Goal: Task Accomplishment & Management: Use online tool/utility

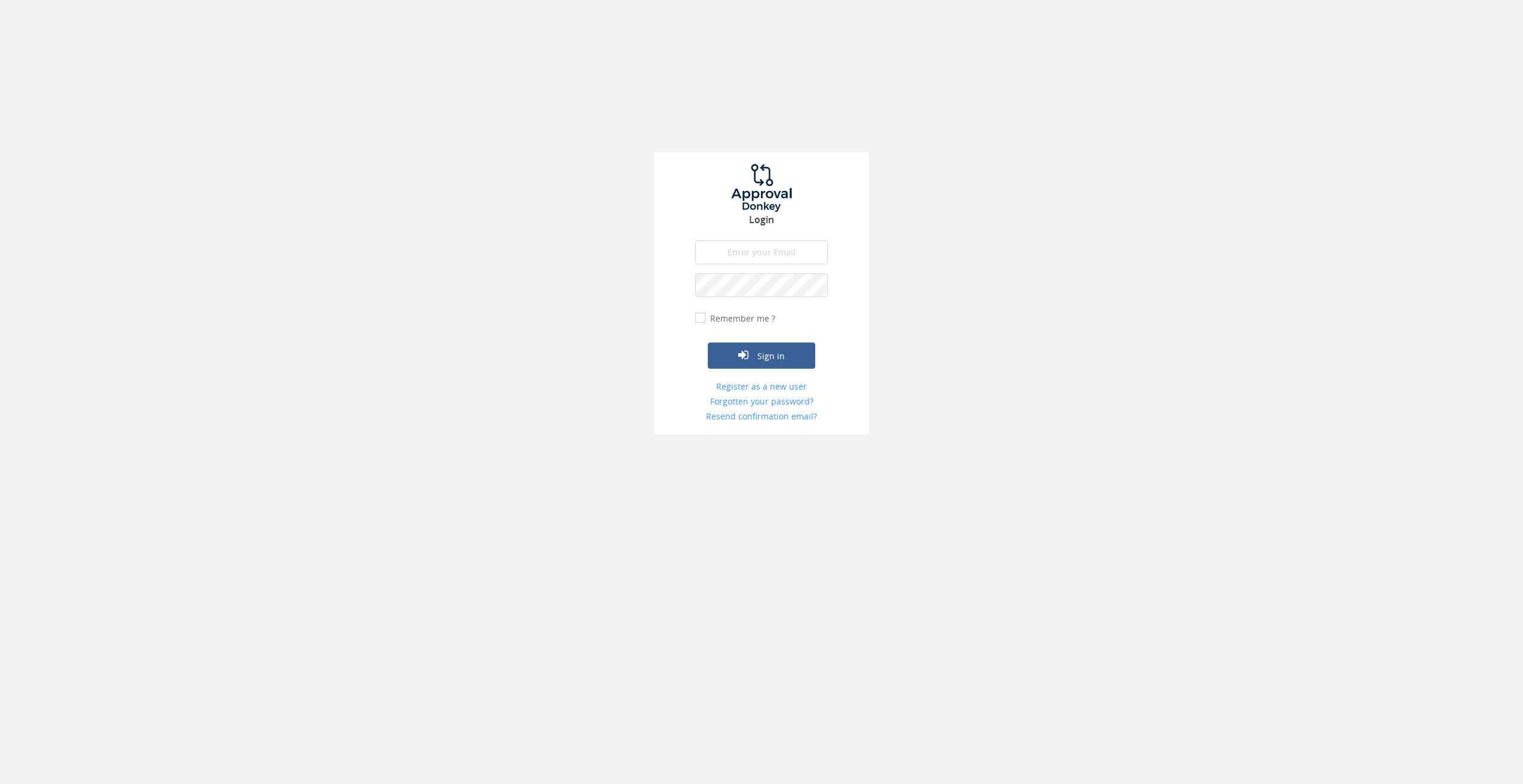
click at [728, 246] on input "email" at bounding box center [761, 252] width 132 height 24
type input "[EMAIL_ADDRESS][DOMAIN_NAME]"
click at [707, 343] on button "Sign in" at bounding box center [761, 355] width 107 height 26
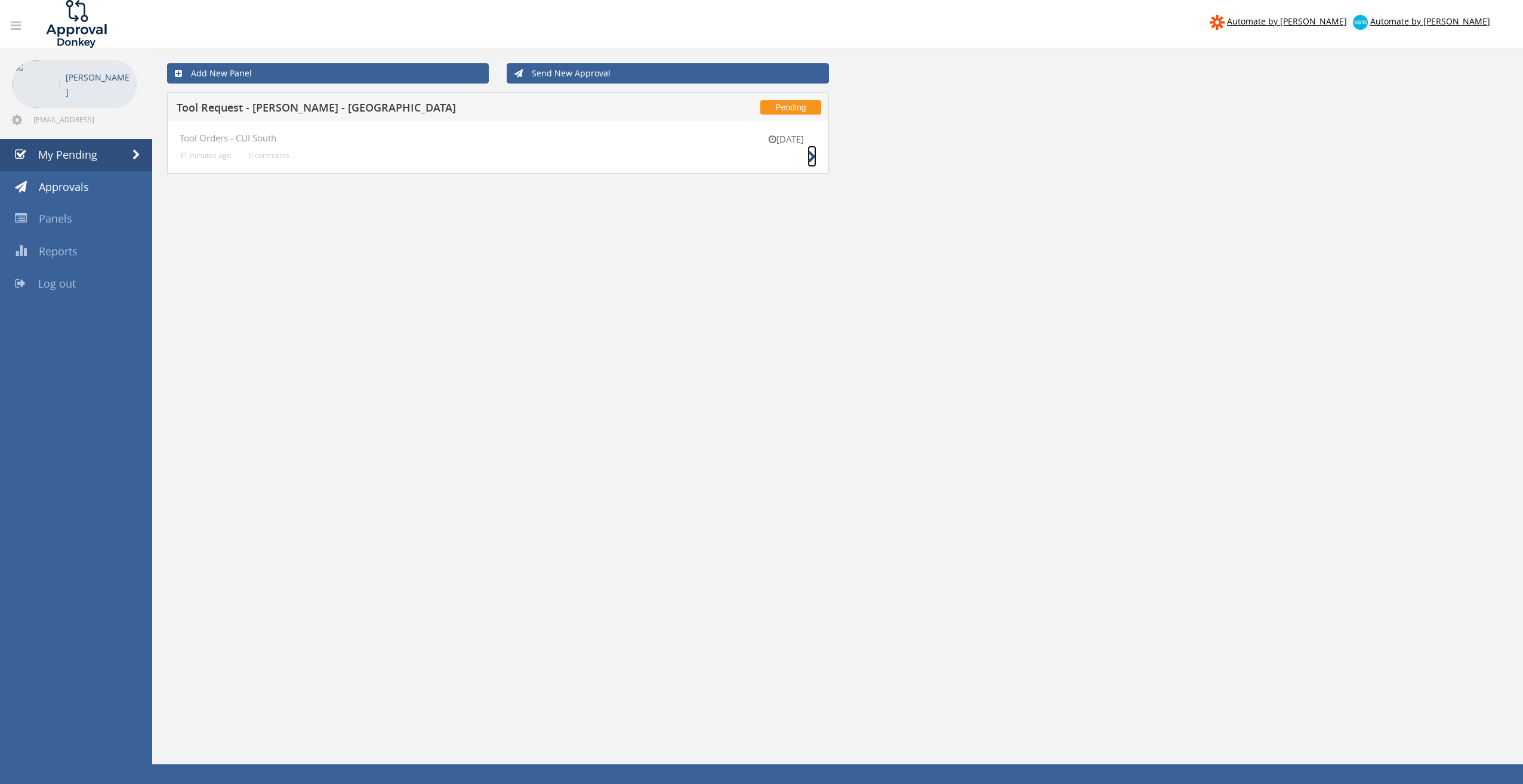
click at [810, 153] on icon at bounding box center [812, 157] width 9 height 12
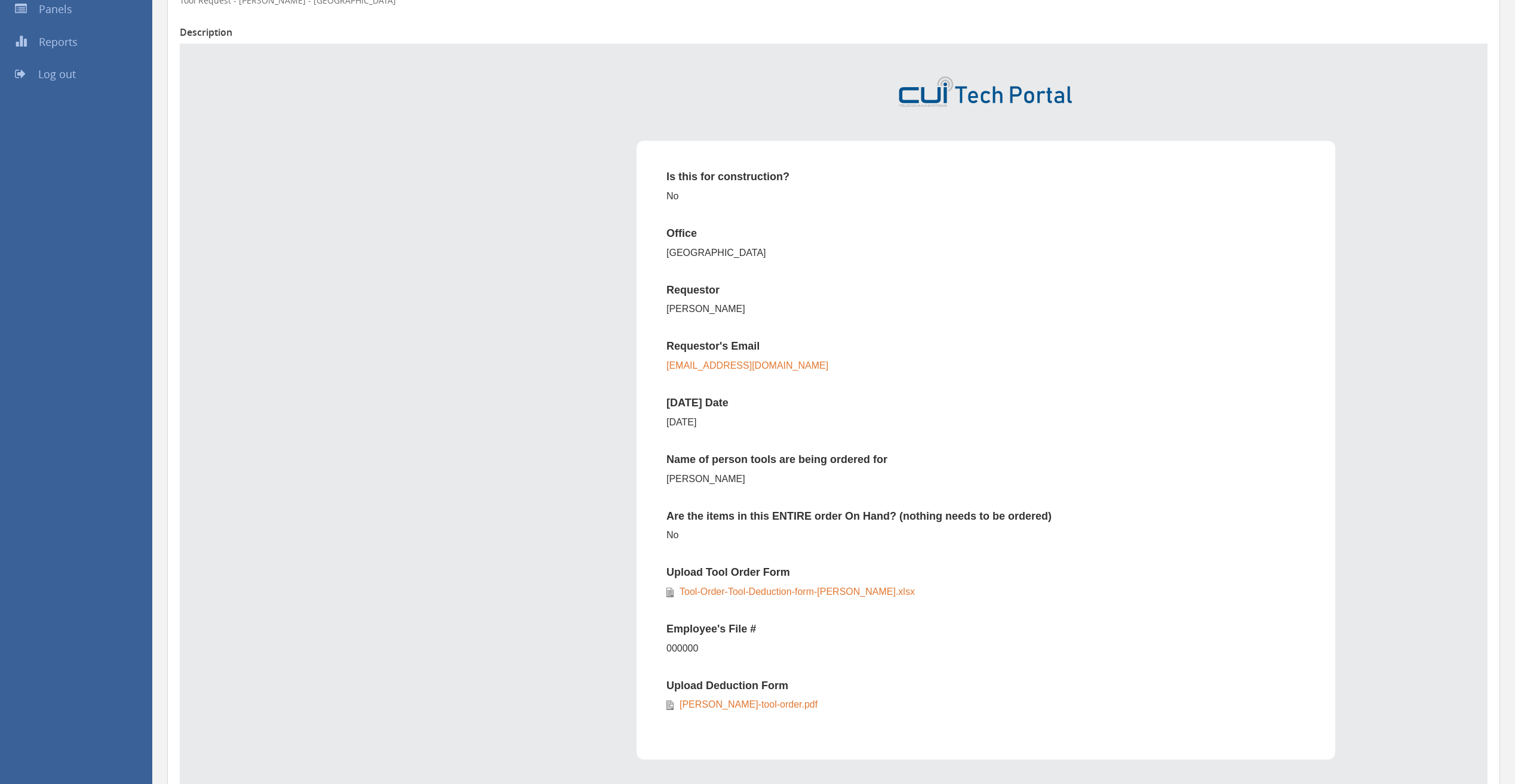
scroll to position [358, 0]
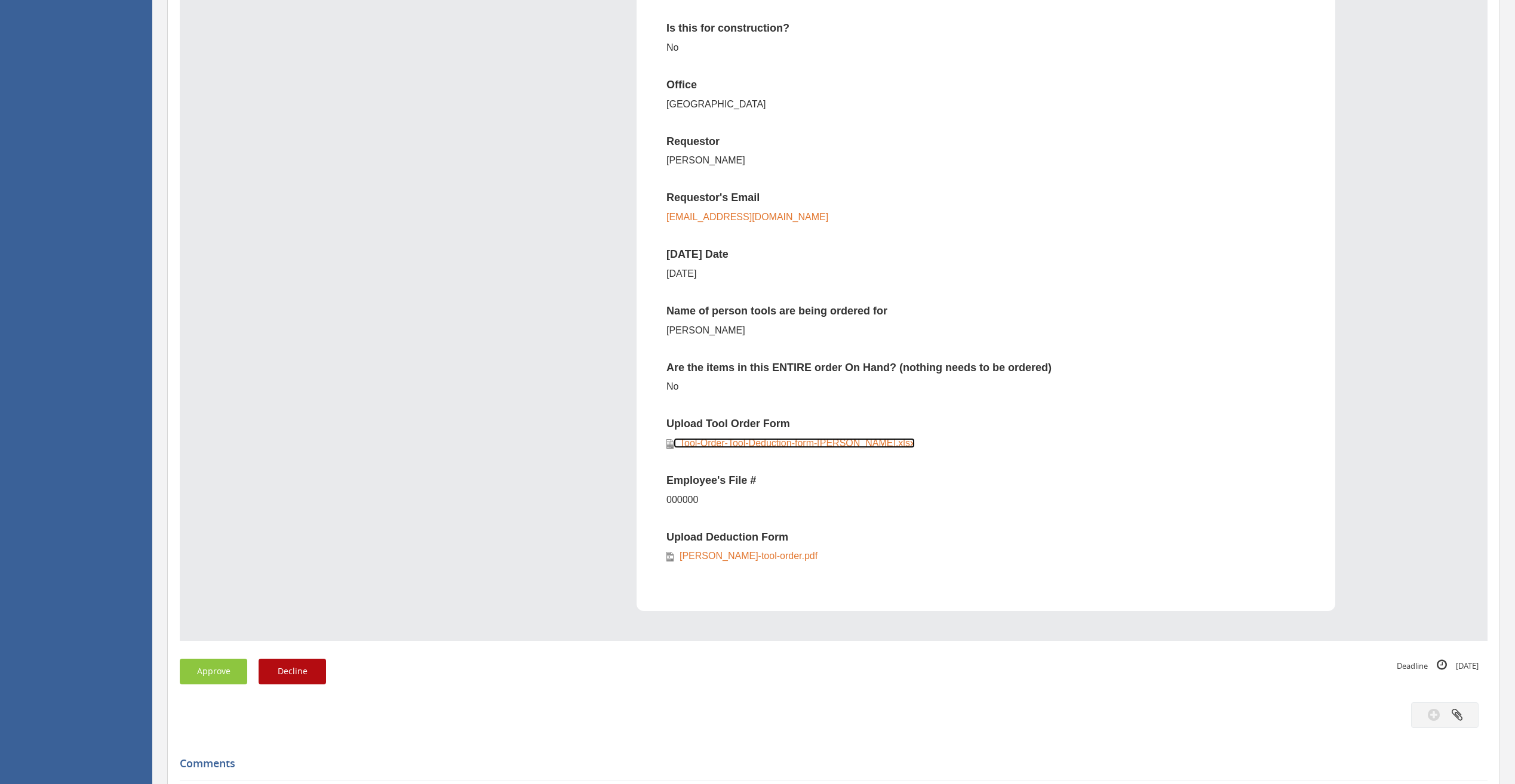
click at [768, 444] on link "Tool-Order-Tool-Deduction-form-[PERSON_NAME].xlsx" at bounding box center [794, 443] width 241 height 11
click at [721, 556] on link "[PERSON_NAME]-tool-order.pdf" at bounding box center [745, 555] width 144 height 11
click at [209, 670] on button "Approve" at bounding box center [214, 671] width 67 height 26
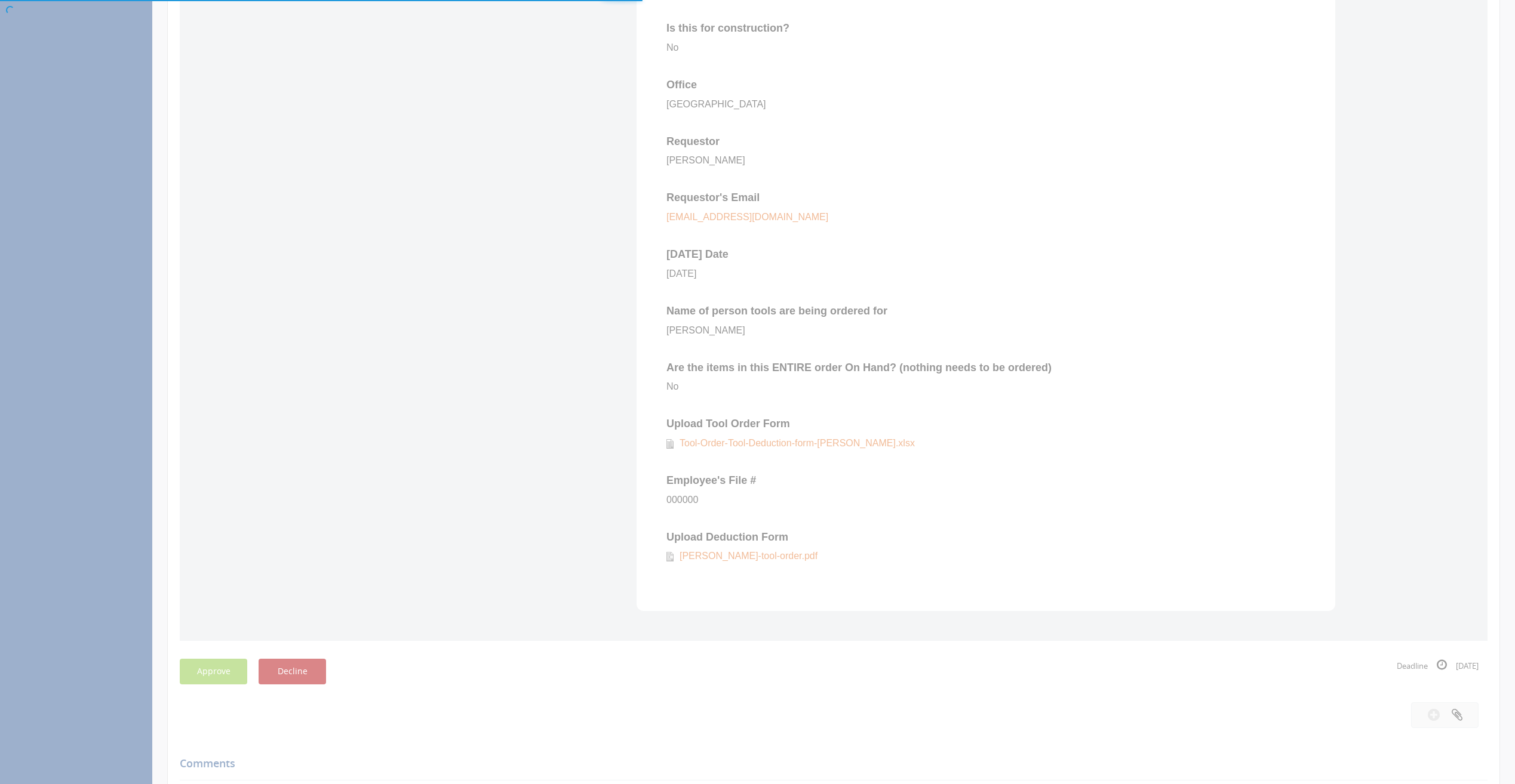
scroll to position [49, 0]
